Goal: Task Accomplishment & Management: Complete application form

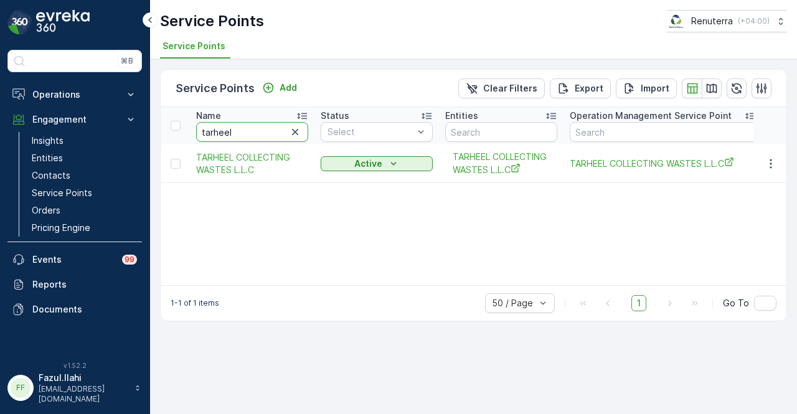
click at [253, 138] on input "tarheel" at bounding box center [252, 132] width 112 height 20
type input "t"
type input "hssg"
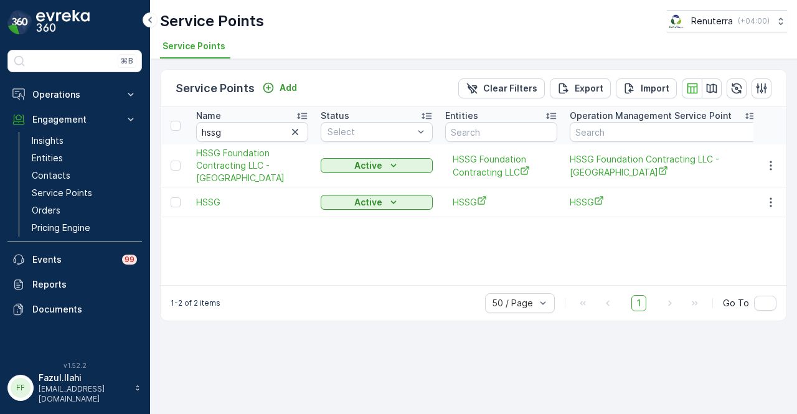
click at [770, 156] on td at bounding box center [771, 166] width 34 height 43
click at [773, 167] on icon "button" at bounding box center [771, 165] width 12 height 12
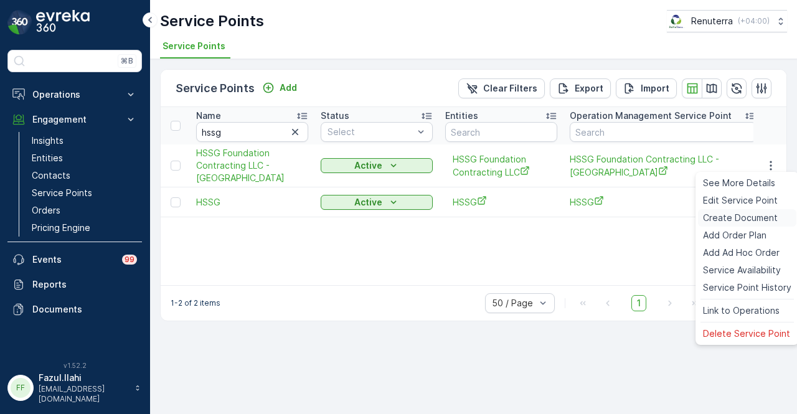
click at [773, 212] on span "Create Document" at bounding box center [740, 218] width 75 height 12
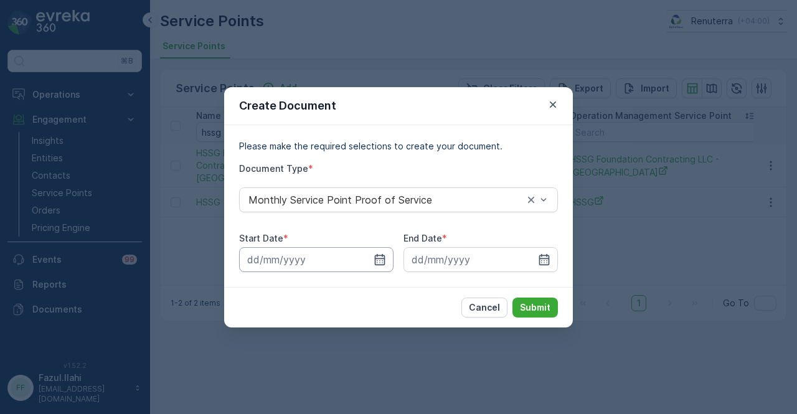
click at [378, 252] on input at bounding box center [316, 259] width 154 height 25
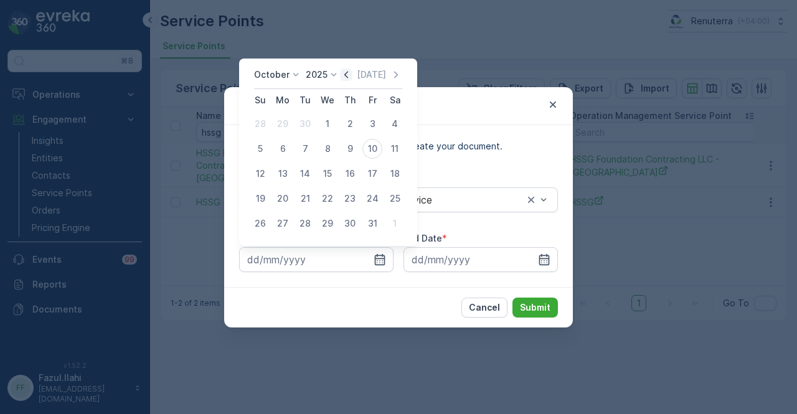
click at [352, 72] on icon "button" at bounding box center [346, 75] width 12 height 12
drag, startPoint x: 287, startPoint y: 125, endPoint x: 302, endPoint y: 134, distance: 17.3
click at [287, 125] on div "1" at bounding box center [283, 124] width 20 height 20
type input "[DATE]"
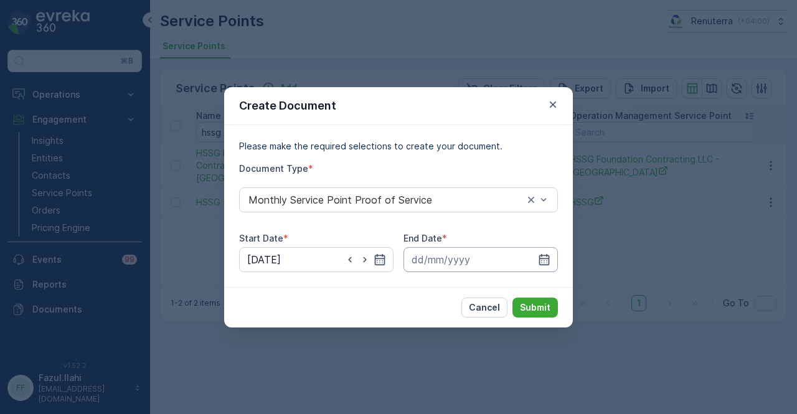
click at [553, 260] on input at bounding box center [481, 259] width 154 height 25
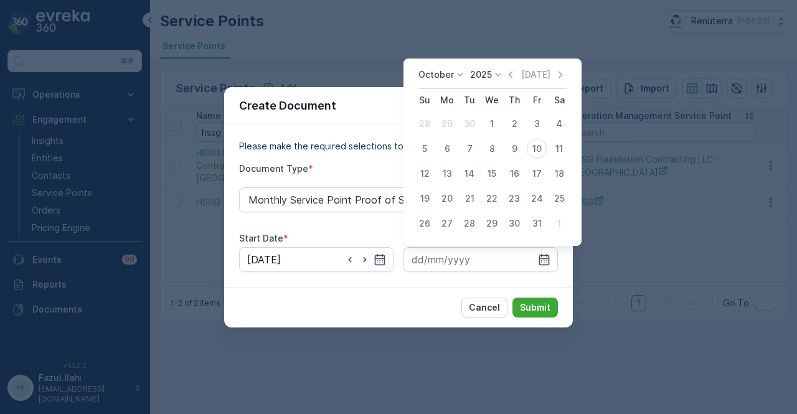
drag, startPoint x: 515, startPoint y: 73, endPoint x: 515, endPoint y: 110, distance: 36.8
click at [515, 75] on icon "button" at bounding box center [511, 75] width 12 height 12
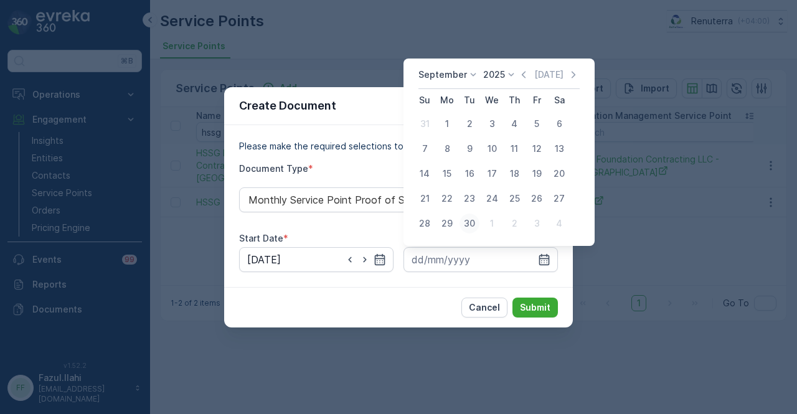
click at [472, 228] on div "30" at bounding box center [470, 224] width 20 height 20
type input "[DATE]"
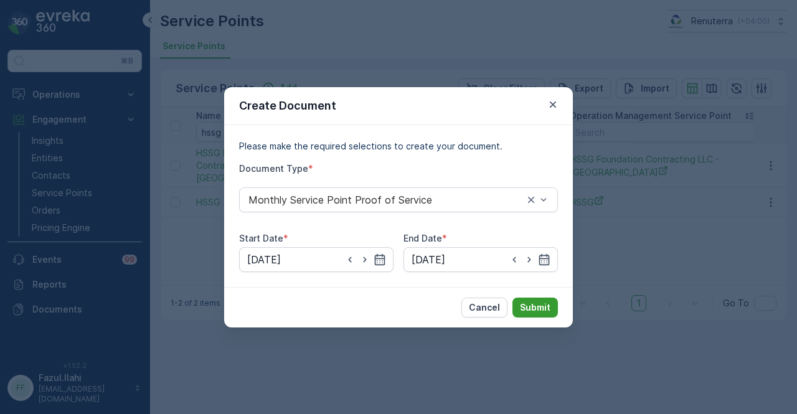
click at [535, 303] on p "Submit" at bounding box center [535, 308] width 31 height 12
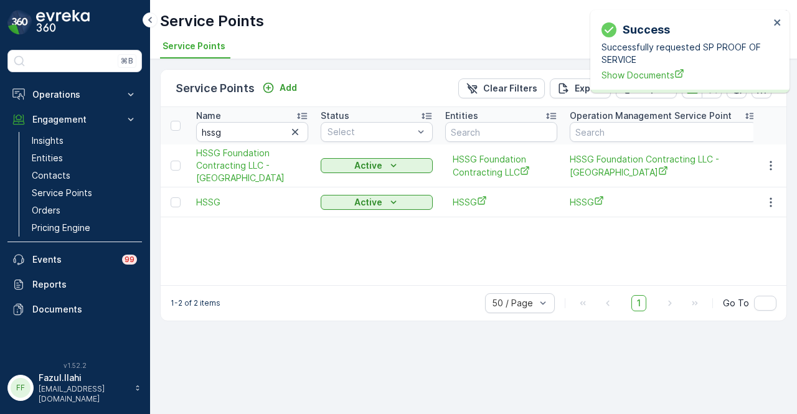
click at [624, 66] on div "Successfully requested SP PROOF OF SERVICE Show Documents" at bounding box center [686, 61] width 168 height 40
click at [624, 75] on span "Show Documents" at bounding box center [686, 75] width 168 height 13
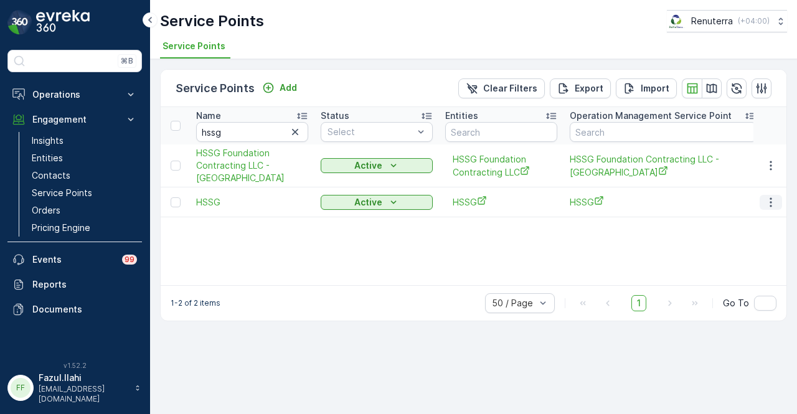
click at [770, 201] on icon "button" at bounding box center [771, 202] width 12 height 12
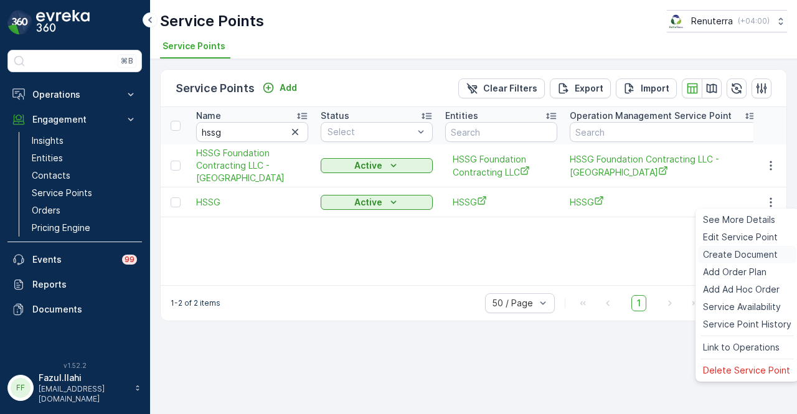
drag, startPoint x: 754, startPoint y: 256, endPoint x: 745, endPoint y: 257, distance: 8.8
click at [745, 257] on span "Create Document" at bounding box center [740, 255] width 75 height 12
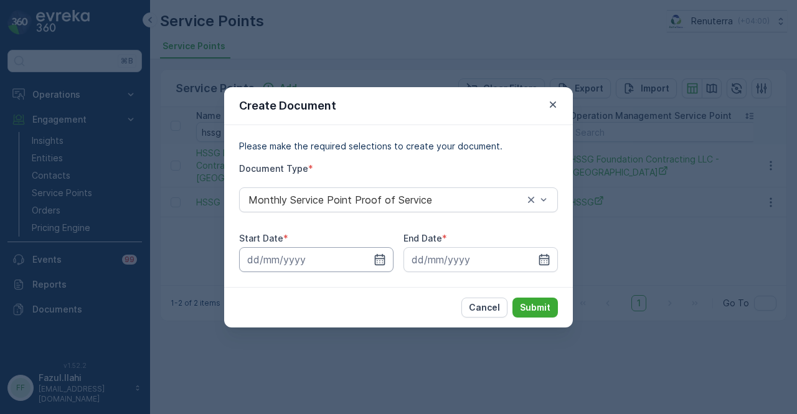
click at [373, 255] on input at bounding box center [316, 259] width 154 height 25
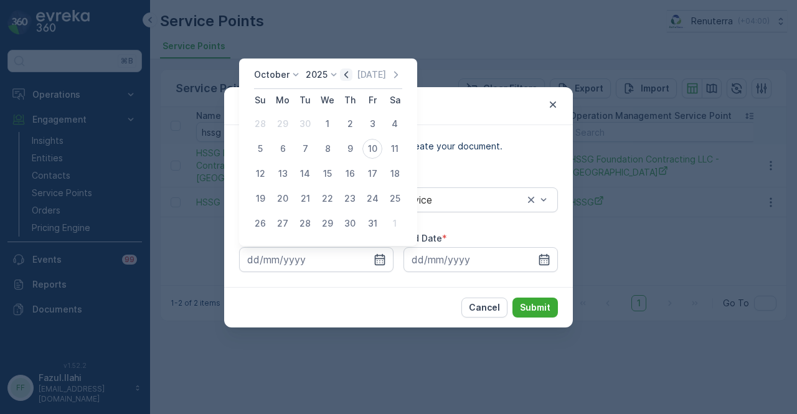
click at [349, 69] on icon "button" at bounding box center [346, 75] width 12 height 12
click at [290, 123] on div "1" at bounding box center [283, 124] width 20 height 20
type input "01.09.2025"
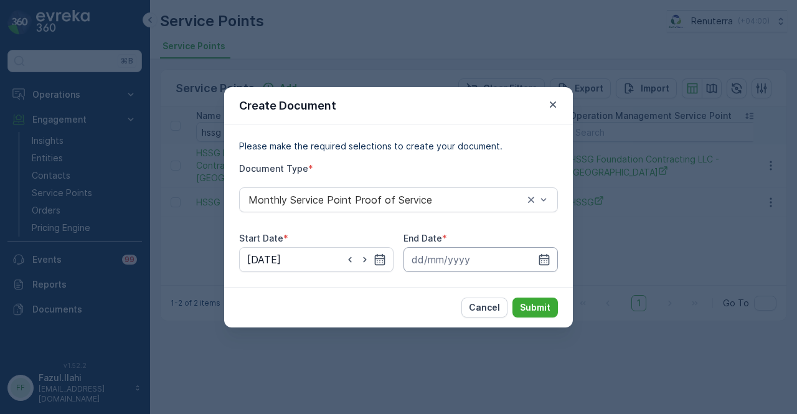
click at [552, 255] on input at bounding box center [481, 259] width 154 height 25
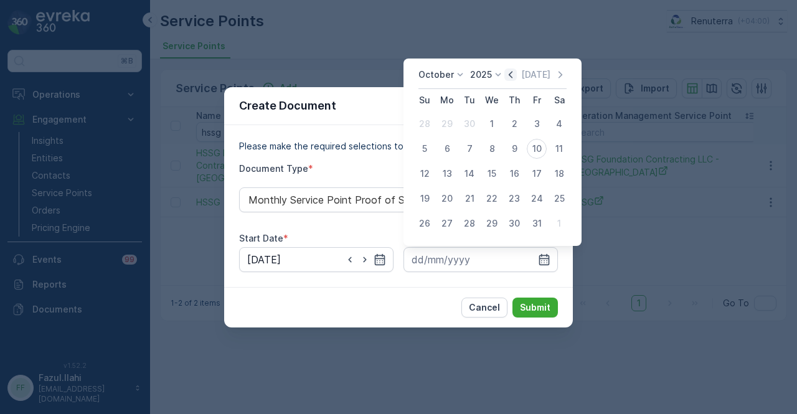
click at [513, 78] on icon "button" at bounding box center [511, 75] width 12 height 12
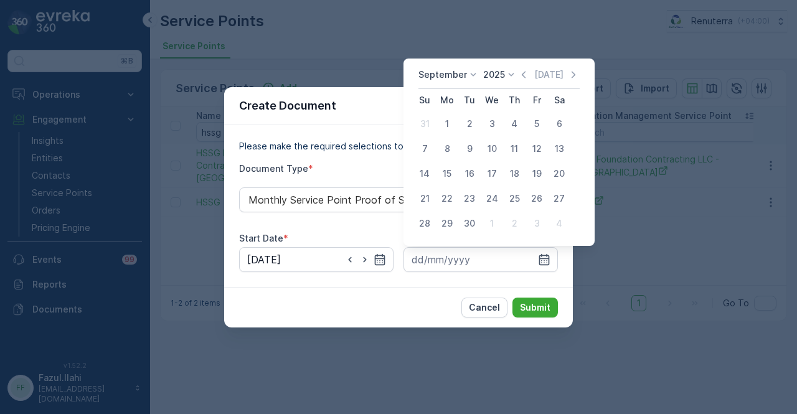
click at [463, 228] on div "30" at bounding box center [470, 224] width 20 height 20
type input "30.09.2025"
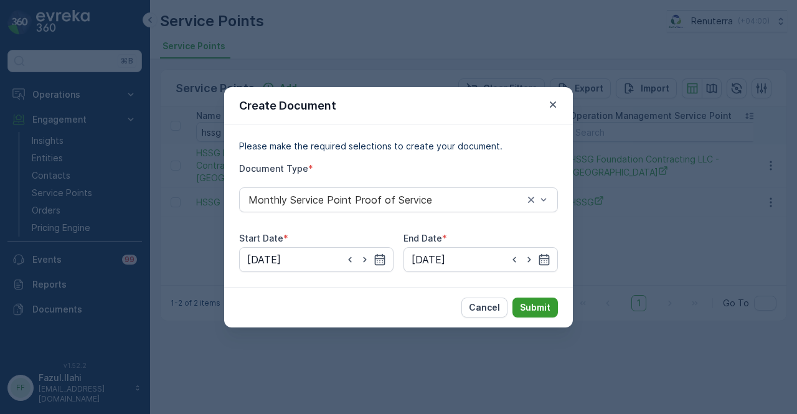
click at [538, 310] on p "Submit" at bounding box center [535, 308] width 31 height 12
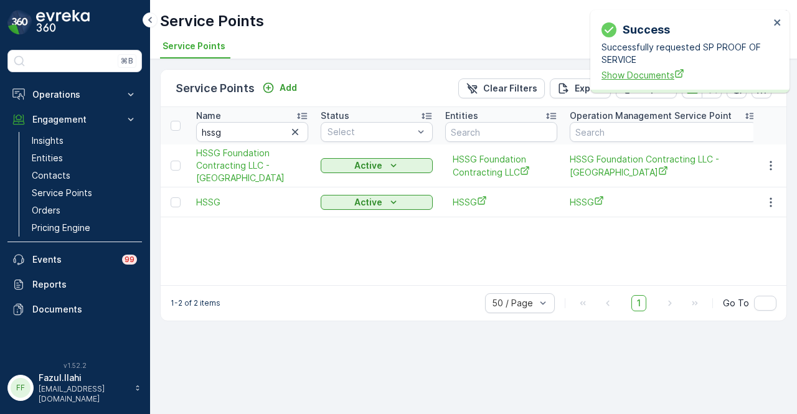
click at [645, 82] on span "Show Documents" at bounding box center [686, 75] width 168 height 13
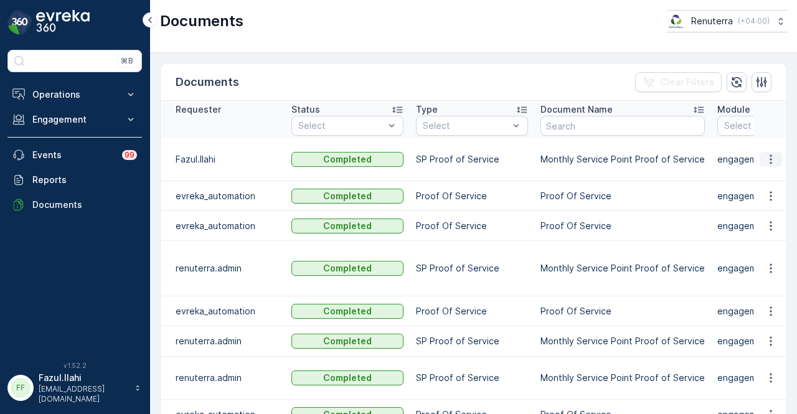
click at [765, 153] on icon "button" at bounding box center [771, 159] width 12 height 12
click at [769, 184] on div "See Details" at bounding box center [768, 176] width 58 height 17
click at [92, 116] on p "Engagement" at bounding box center [74, 119] width 85 height 12
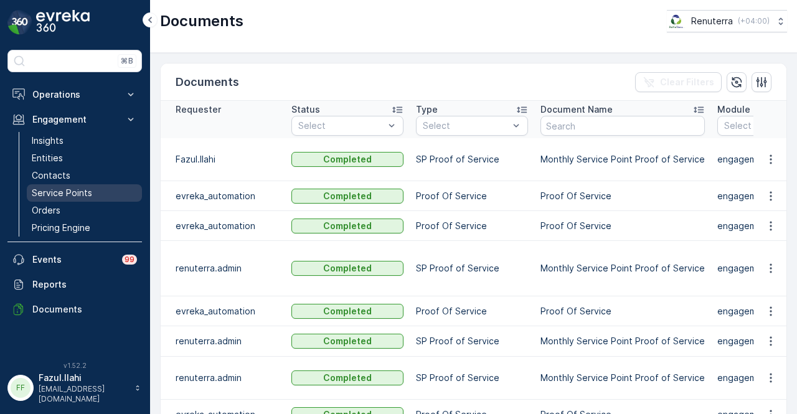
click at [96, 185] on link "Service Points" at bounding box center [84, 192] width 115 height 17
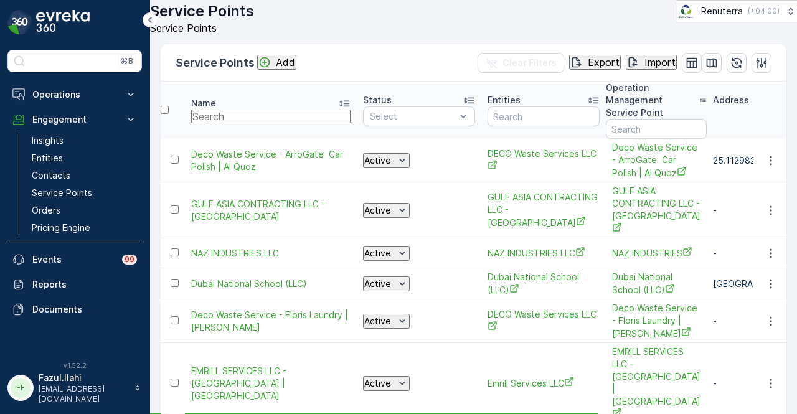
click at [245, 123] on input "text" at bounding box center [270, 117] width 159 height 14
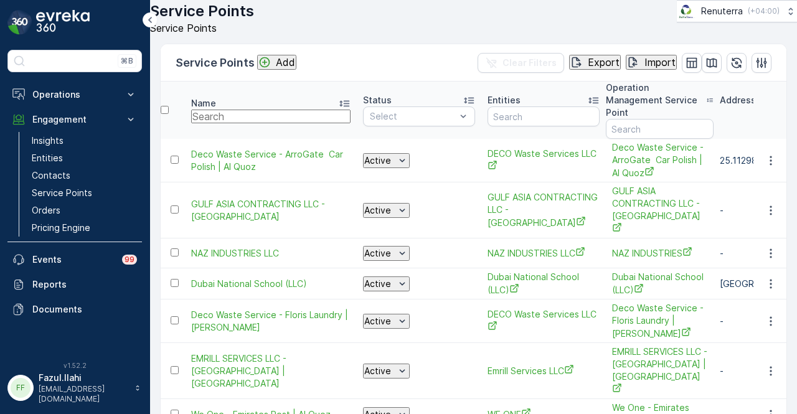
click at [245, 123] on input "text" at bounding box center [270, 117] width 159 height 14
type input "centara"
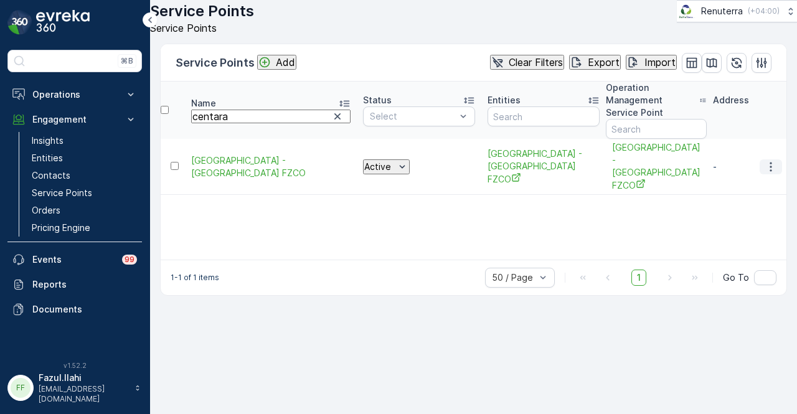
click at [767, 161] on icon "button" at bounding box center [771, 167] width 12 height 12
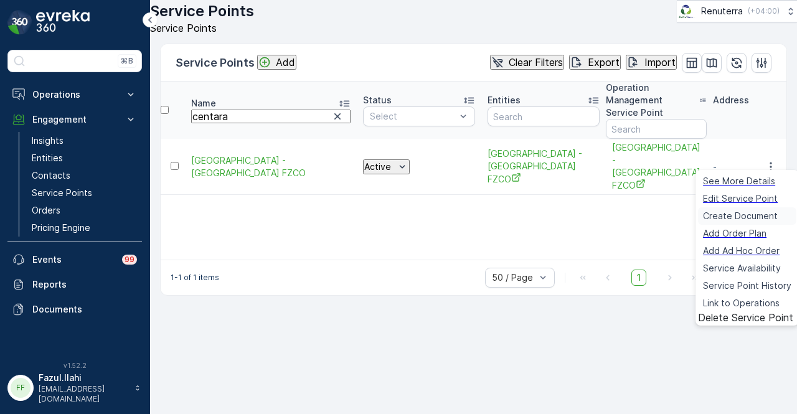
drag, startPoint x: 763, startPoint y: 216, endPoint x: 747, endPoint y: 222, distance: 17.4
click at [747, 222] on span "Create Document" at bounding box center [740, 216] width 75 height 12
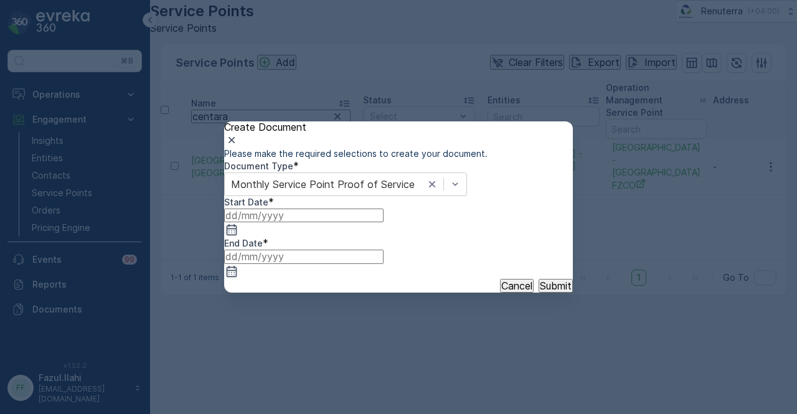
click at [371, 222] on input at bounding box center [303, 216] width 159 height 14
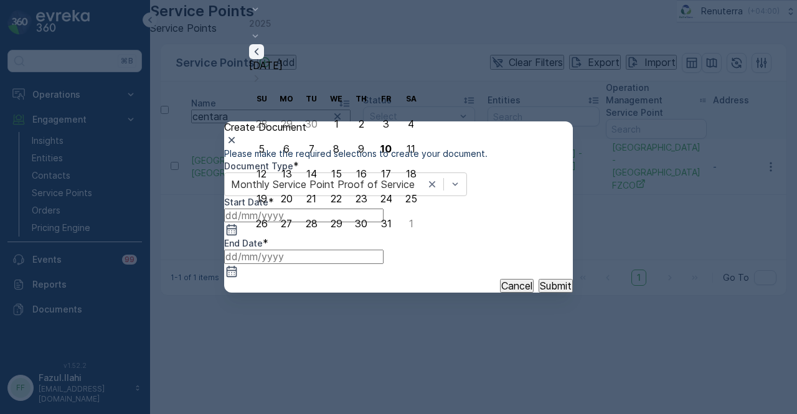
click at [259, 55] on icon "button" at bounding box center [257, 51] width 4 height 7
click at [285, 130] on div "1" at bounding box center [287, 123] width 4 height 11
type input "01.09.2025"
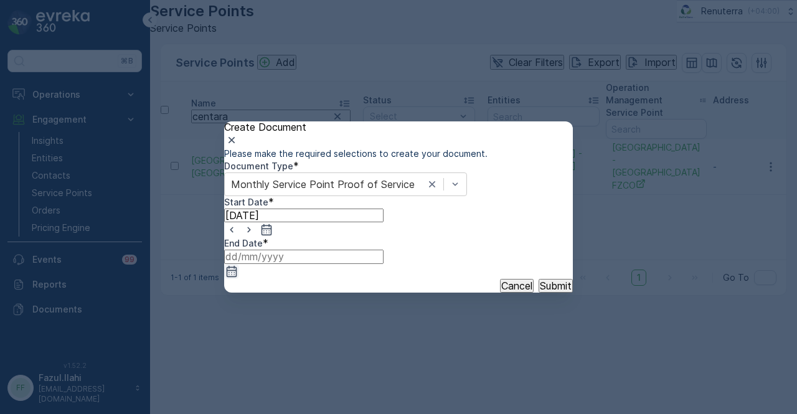
click at [238, 265] on icon "button" at bounding box center [232, 271] width 12 height 12
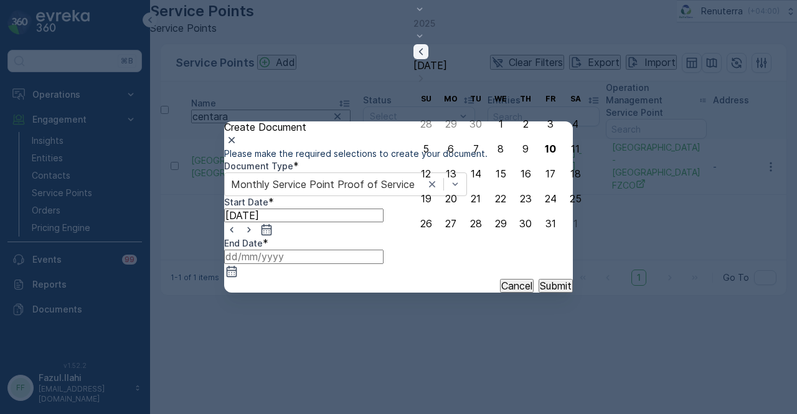
click at [427, 58] on icon "button" at bounding box center [421, 51] width 12 height 12
drag, startPoint x: 470, startPoint y: 226, endPoint x: 515, endPoint y: 274, distance: 65.2
click at [473, 229] on div "30" at bounding box center [476, 223] width 12 height 11
type input "30.09.2025"
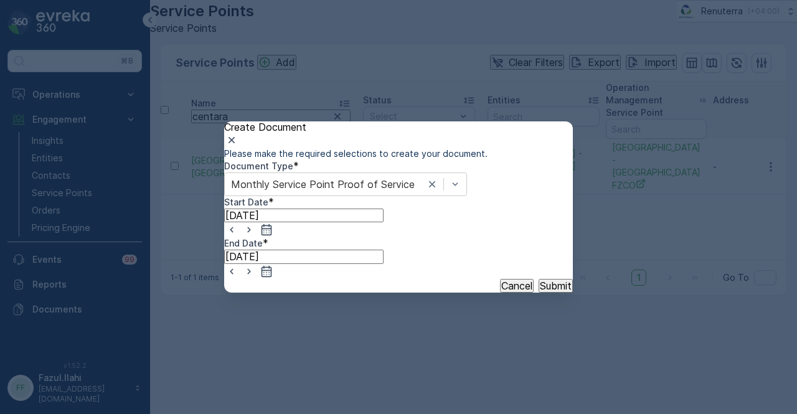
click at [539, 293] on button "Submit" at bounding box center [556, 286] width 34 height 14
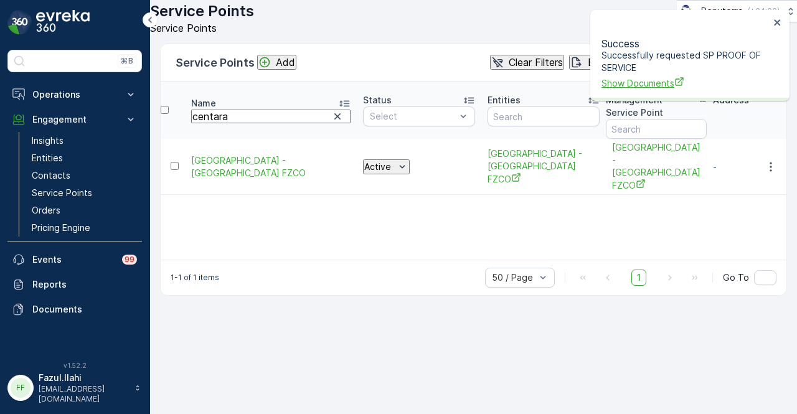
click at [639, 77] on span "Show Documents" at bounding box center [686, 83] width 168 height 13
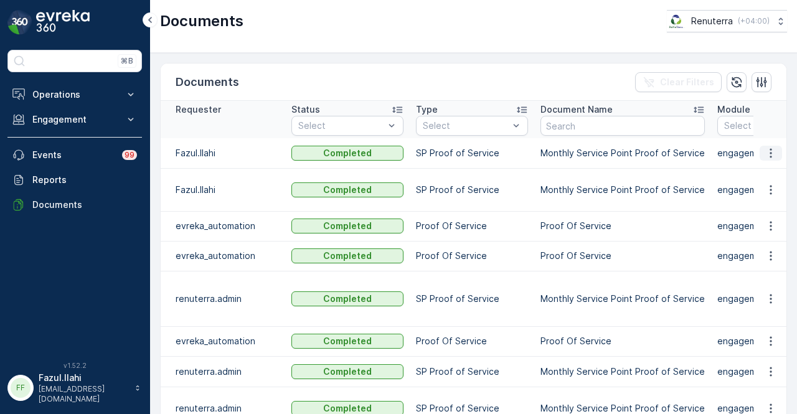
click at [760, 150] on button "button" at bounding box center [771, 153] width 22 height 15
click at [761, 167] on span "See Details" at bounding box center [768, 170] width 48 height 12
